Goal: Information Seeking & Learning: Learn about a topic

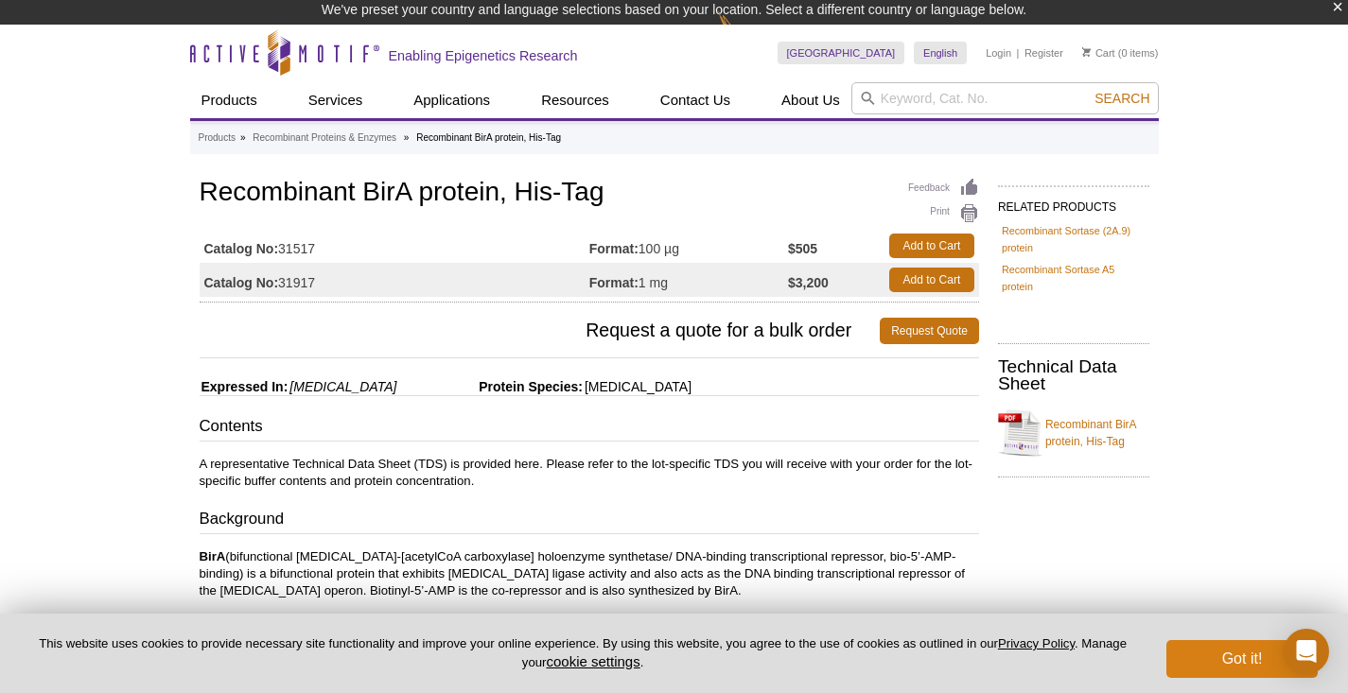
click at [1207, 656] on button "Got it!" at bounding box center [1241, 659] width 151 height 38
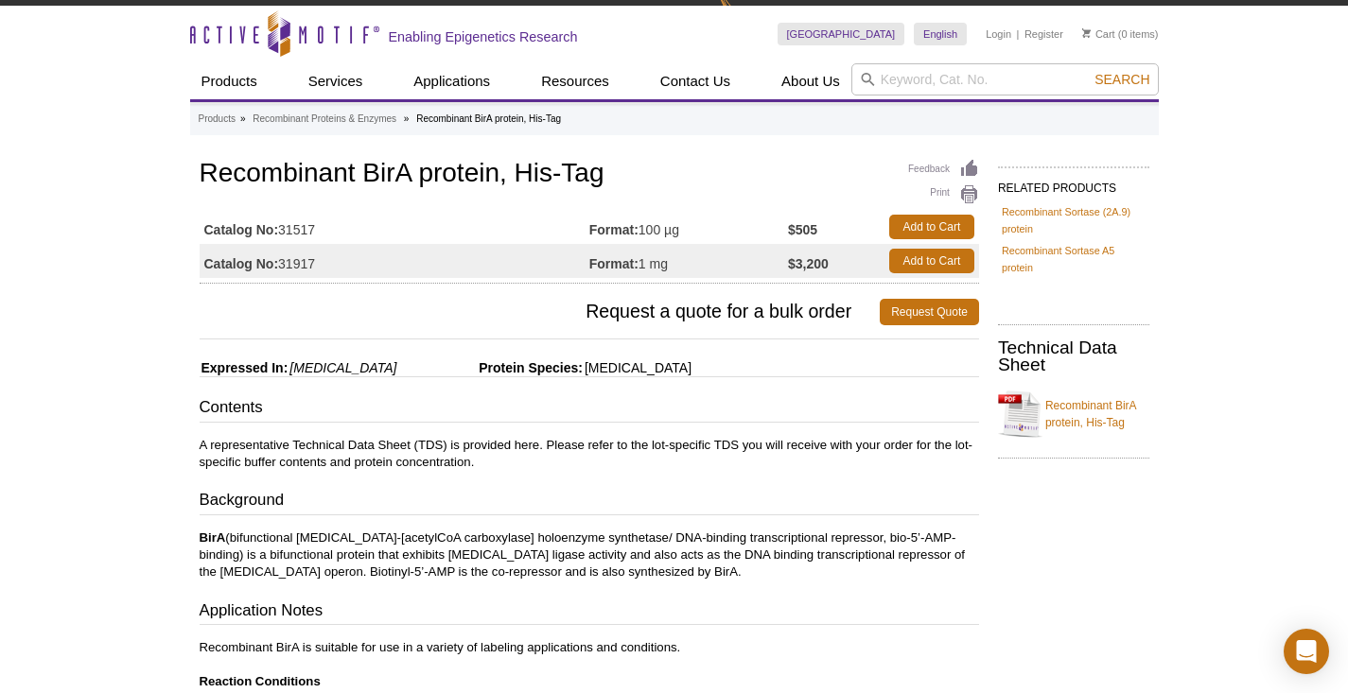
scroll to position [50, 0]
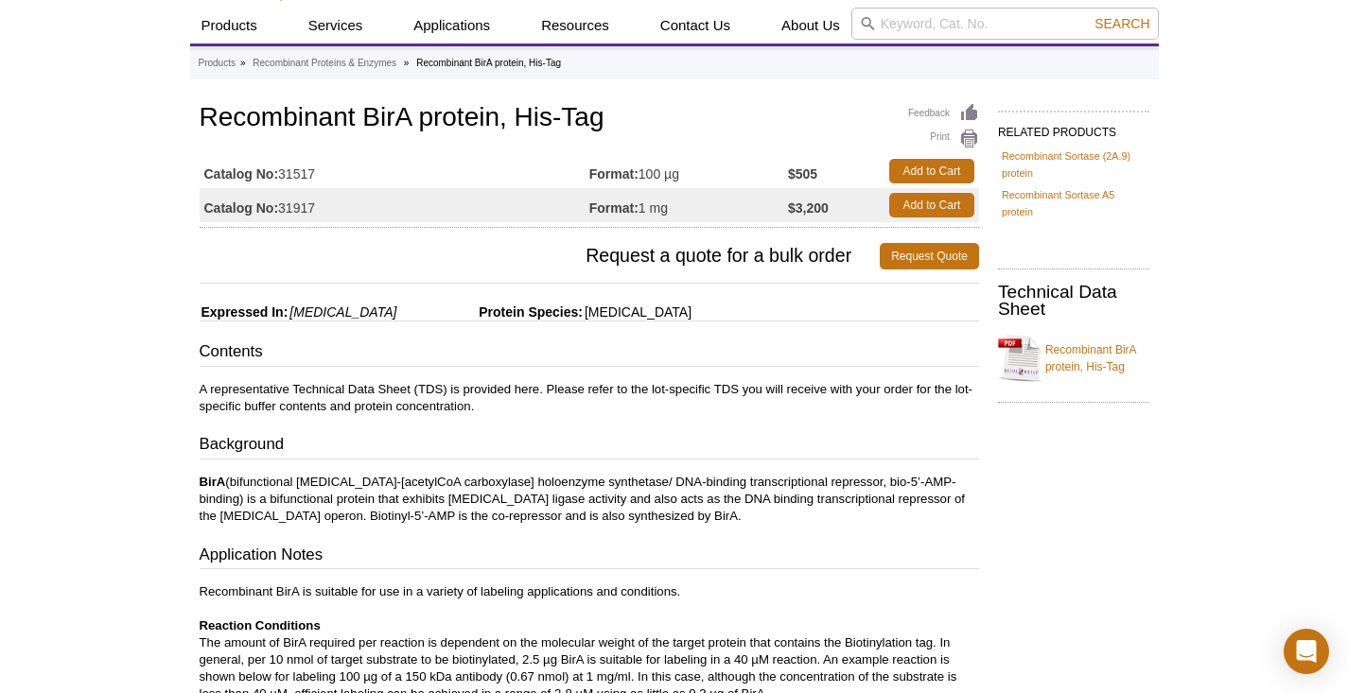
drag, startPoint x: 321, startPoint y: 196, endPoint x: 280, endPoint y: 173, distance: 46.6
click at [280, 173] on td "Catalog No: 31517" at bounding box center [395, 171] width 390 height 34
copy td "31517"
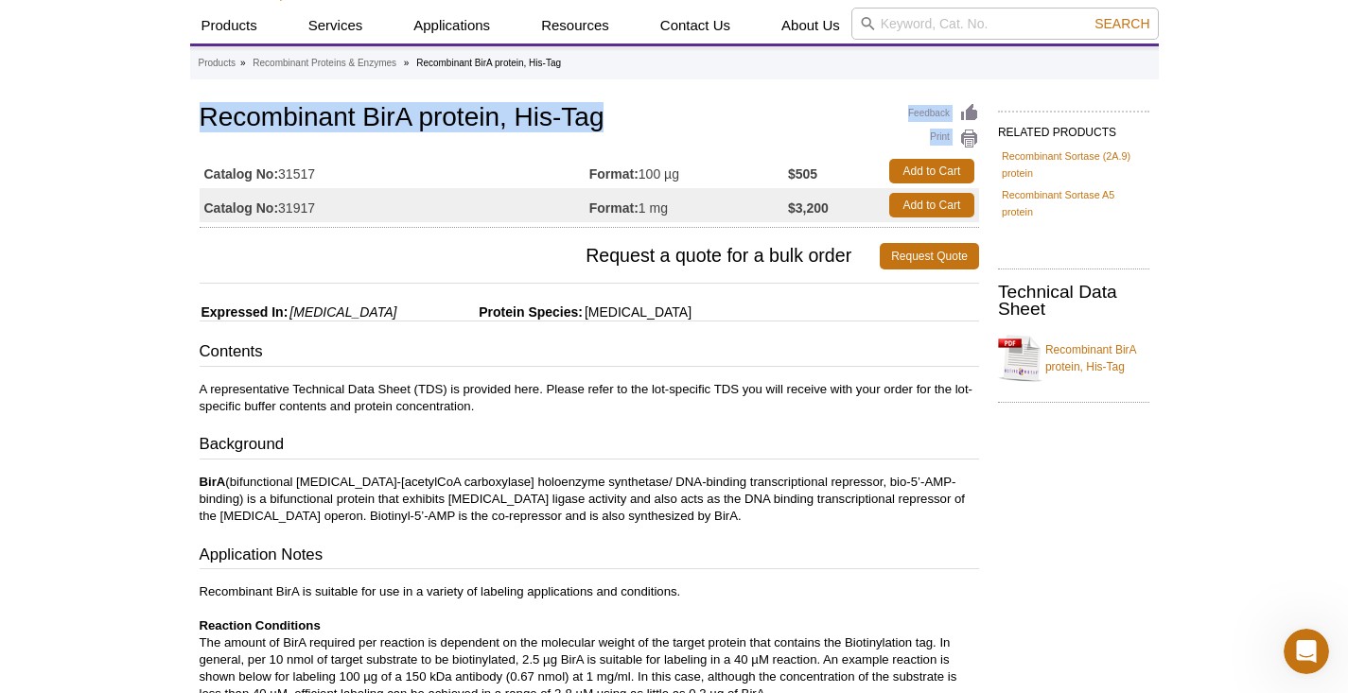
drag, startPoint x: 605, startPoint y: 108, endPoint x: 197, endPoint y: 111, distance: 408.7
click at [197, 111] on div "Feedback Print Recombinant BirA protein, His-Tag Catalog No: 31517 Format: 100 …" at bounding box center [584, 669] width 789 height 1140
copy div "Feedback Print Recombinant BirA protein, His-Tag"
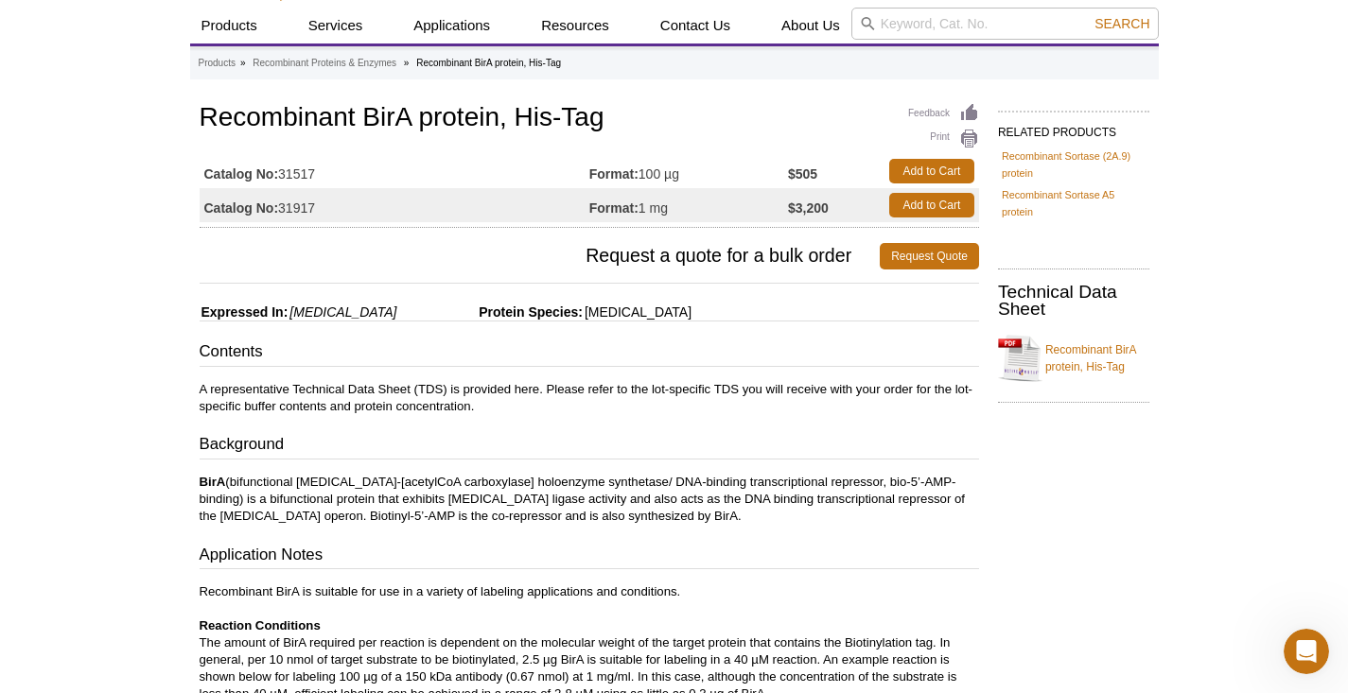
click at [598, 169] on strong "Format:" at bounding box center [613, 174] width 49 height 17
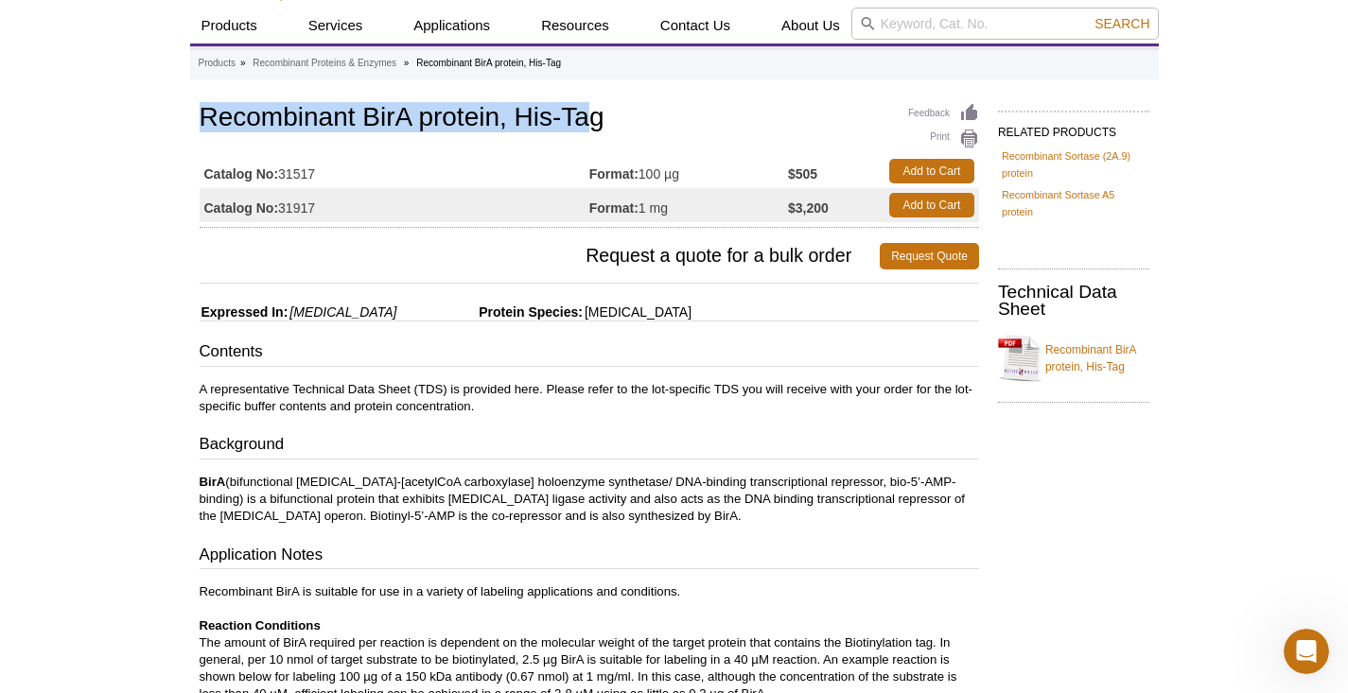
drag, startPoint x: 591, startPoint y: 114, endPoint x: 206, endPoint y: 111, distance: 385.1
click at [206, 110] on h1 "Recombinant BirA protein, His-Tag" at bounding box center [590, 119] width 780 height 32
copy h1 "Recombinant BirA protein, His-Ta"
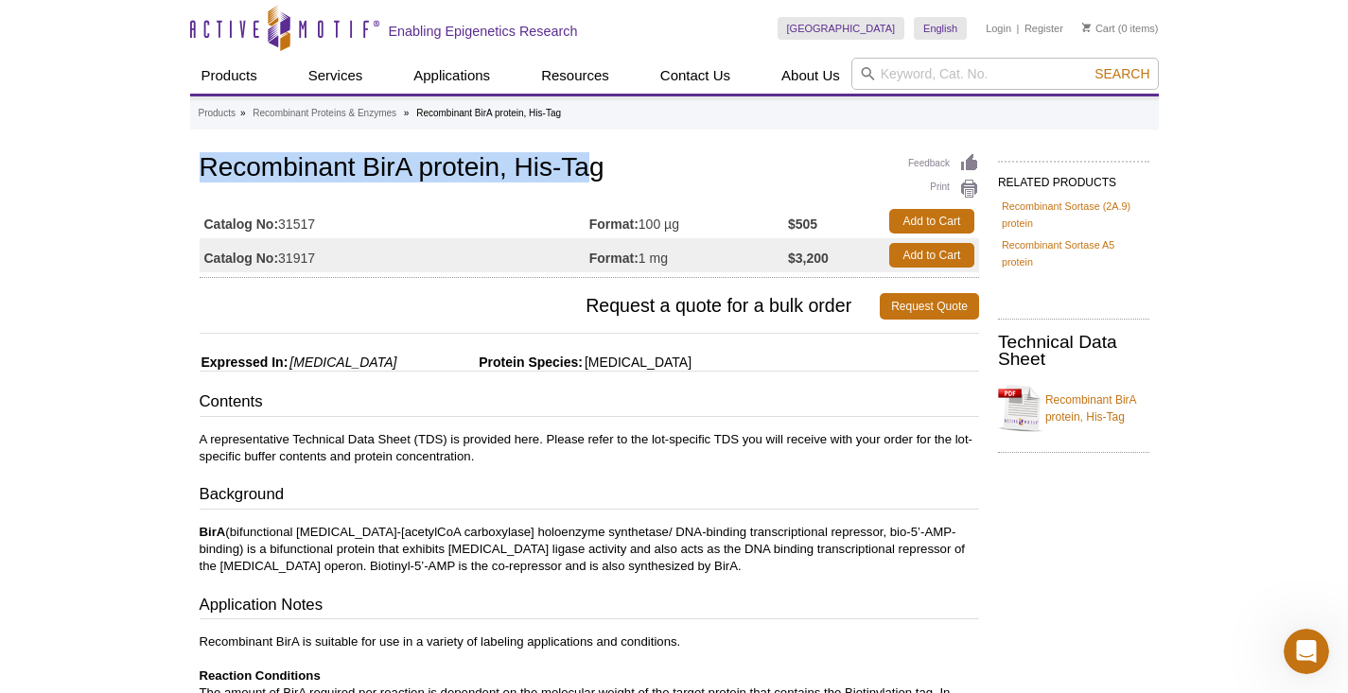
click at [1064, 405] on link "Recombinant BirA protein, His-Tag" at bounding box center [1073, 408] width 151 height 57
